Goal: Communication & Community: Connect with others

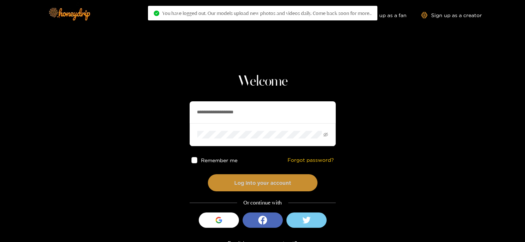
click at [240, 181] on button "Log into your account" at bounding box center [263, 183] width 110 height 17
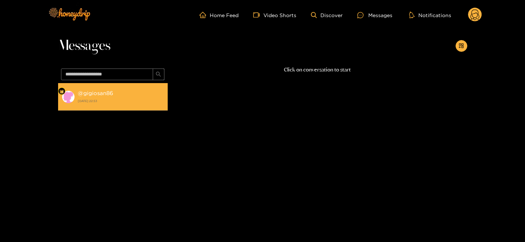
click at [127, 95] on div "@ gigiosan86 4 October 2025 22:53" at bounding box center [121, 97] width 86 height 16
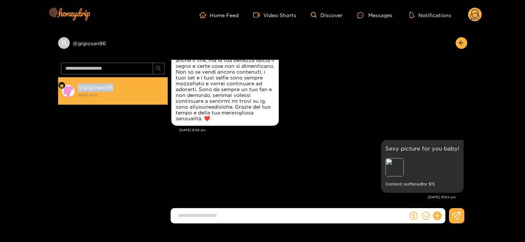
drag, startPoint x: 130, startPoint y: 87, endPoint x: 79, endPoint y: 89, distance: 50.8
click at [79, 88] on div "@ gigiosan86 4 October 2025 22:53" at bounding box center [121, 91] width 86 height 16
copy strong "@ gigiosan86"
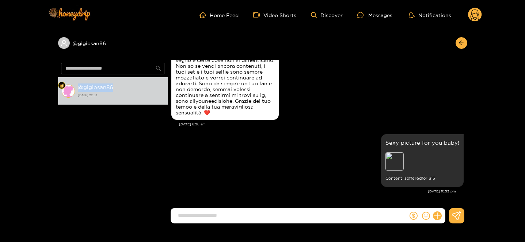
scroll to position [1098, 0]
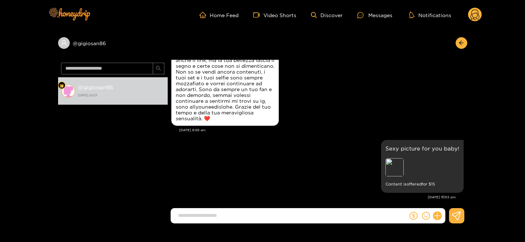
click at [471, 17] on circle at bounding box center [475, 15] width 14 height 14
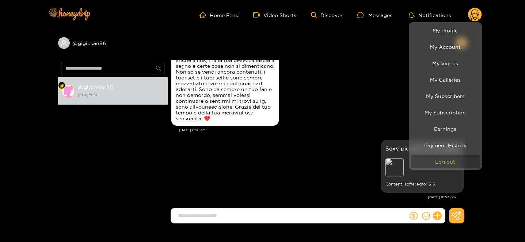
click at [448, 158] on button "Log out" at bounding box center [444, 162] width 69 height 13
